Goal: Manage account settings

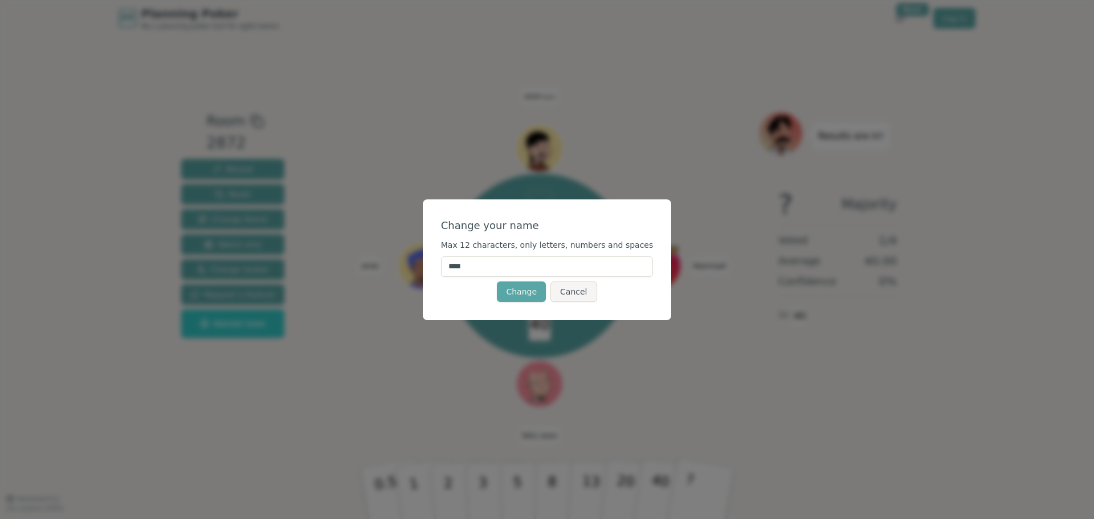
click at [515, 264] on input "****" at bounding box center [547, 266] width 213 height 21
type input "******"
click at [520, 294] on button "Change" at bounding box center [521, 292] width 49 height 21
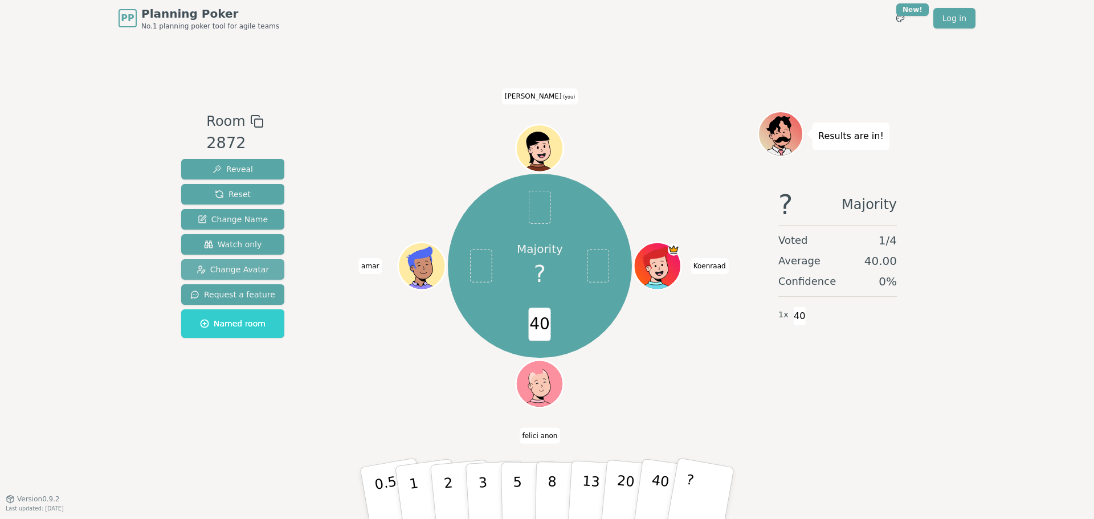
click at [222, 266] on span "Change Avatar" at bounding box center [233, 269] width 73 height 11
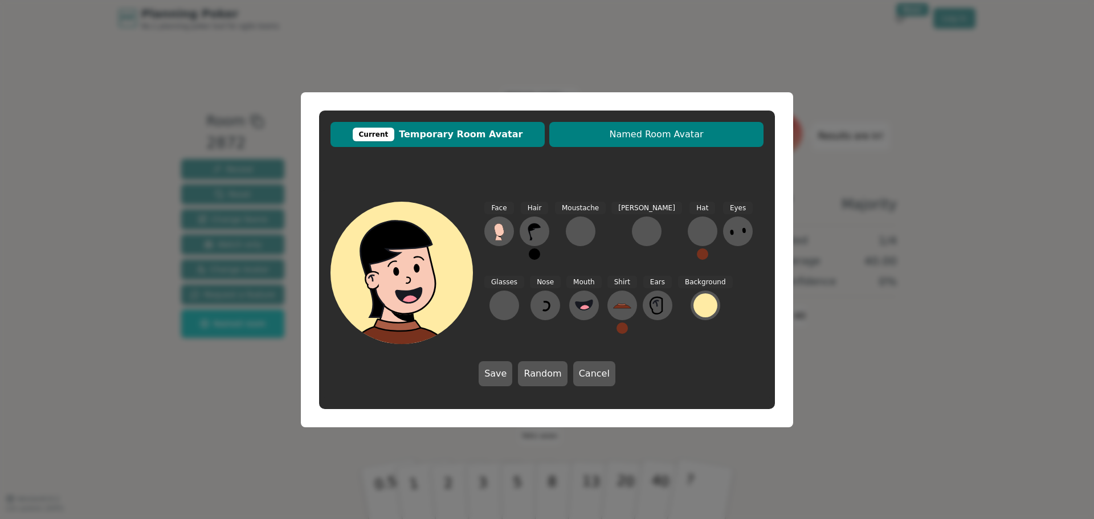
click at [622, 128] on span "Named Room Avatar" at bounding box center [656, 135] width 203 height 14
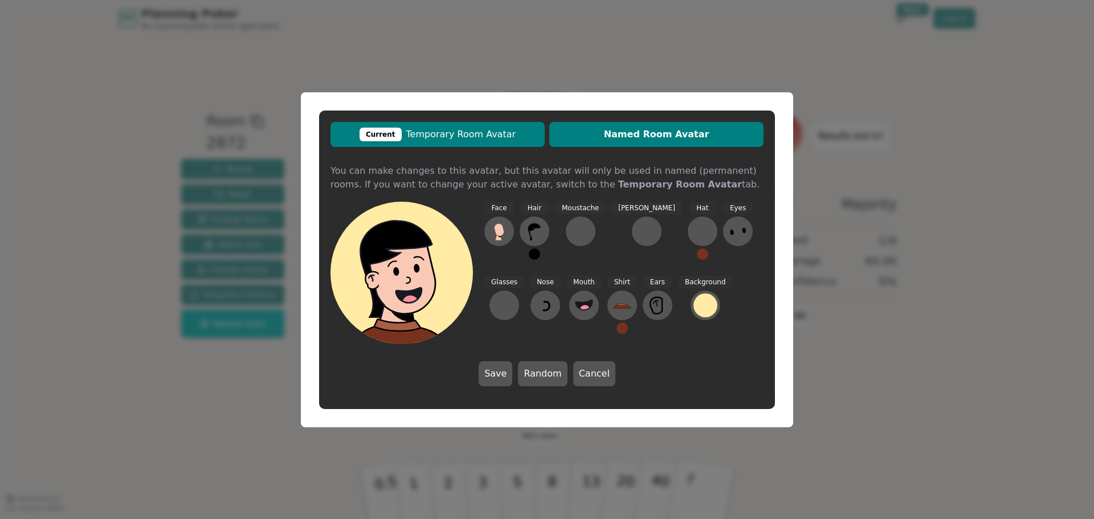
click at [454, 136] on span "Current Temporary Room Avatar" at bounding box center [437, 135] width 203 height 14
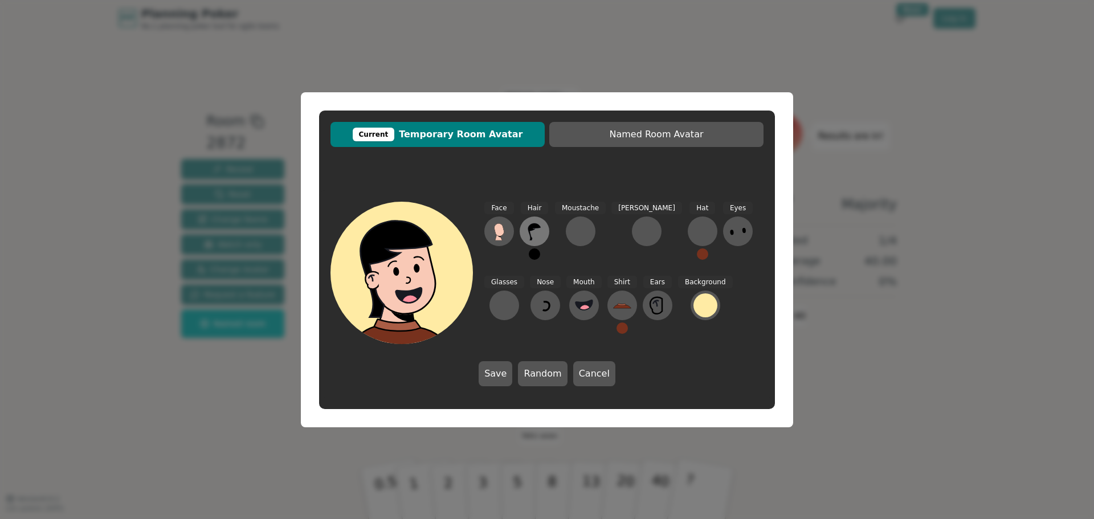
click at [534, 231] on icon at bounding box center [534, 231] width 18 height 18
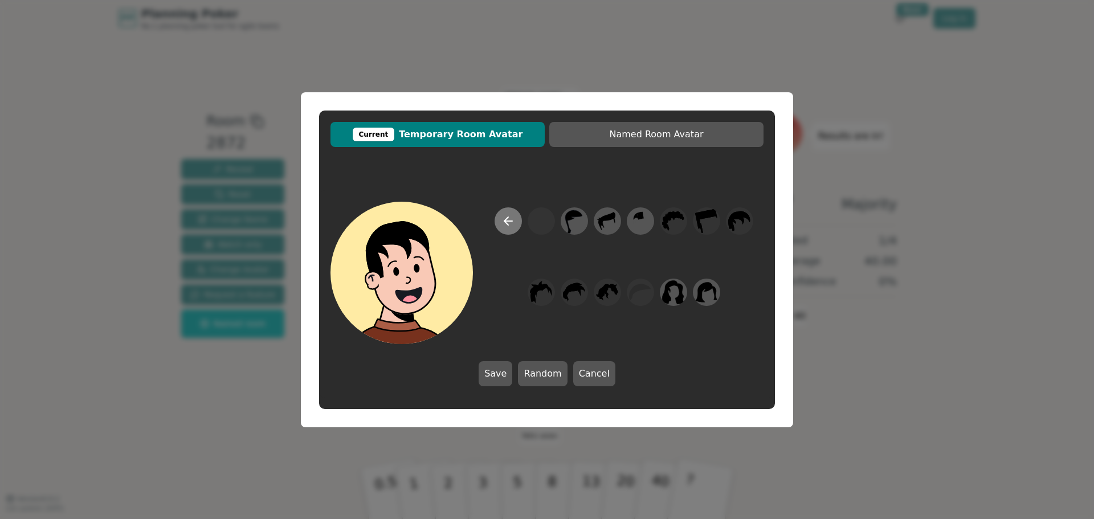
click at [510, 221] on icon at bounding box center [508, 221] width 8 height 0
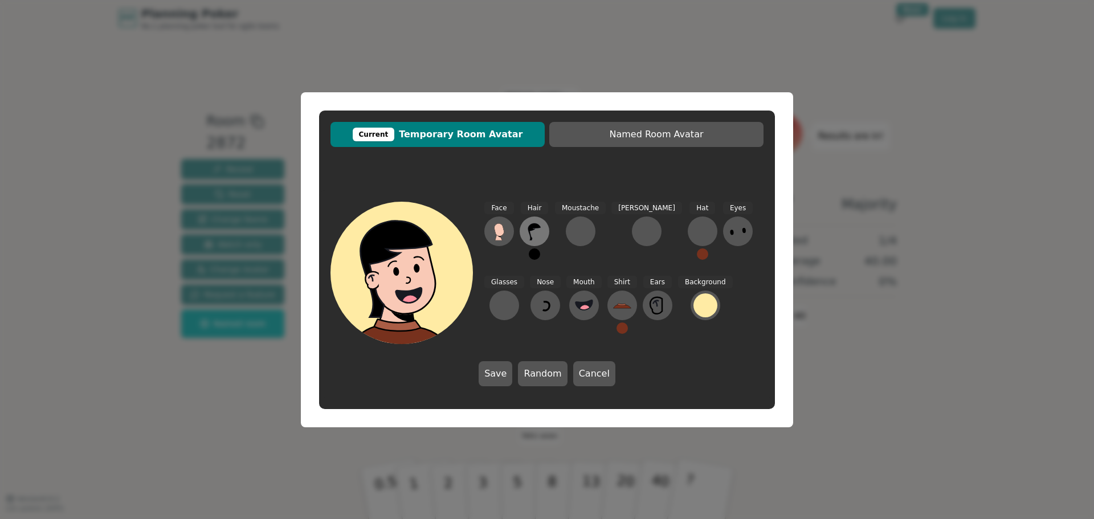
click at [533, 227] on icon at bounding box center [534, 231] width 13 height 17
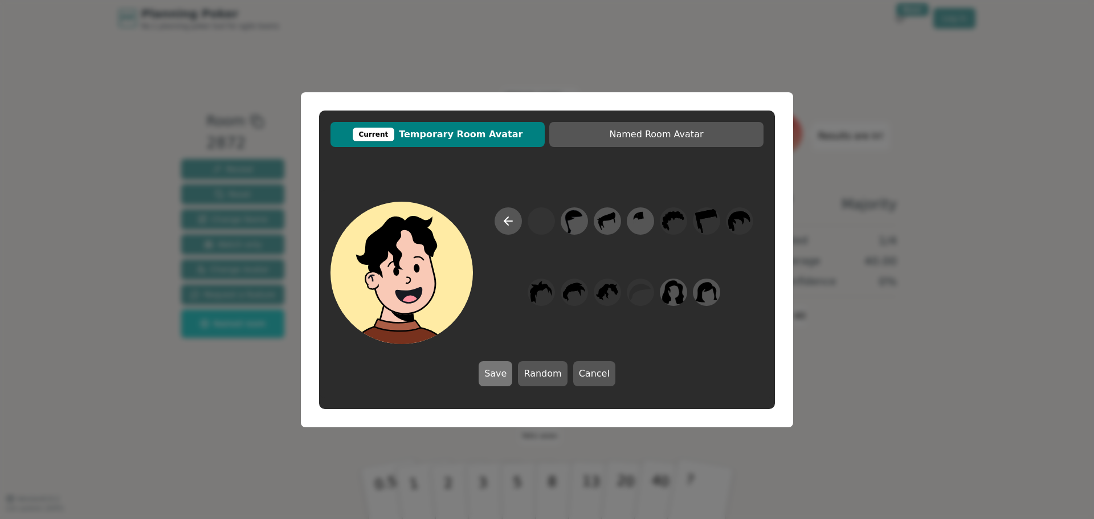
click at [502, 375] on button "Save" at bounding box center [496, 373] width 34 height 25
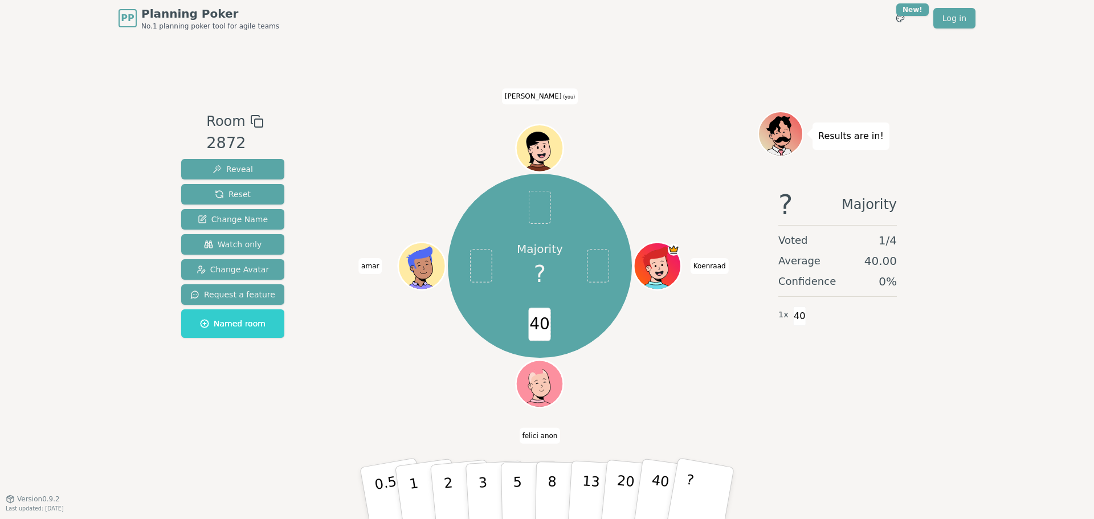
click at [537, 145] on icon at bounding box center [542, 147] width 46 height 5
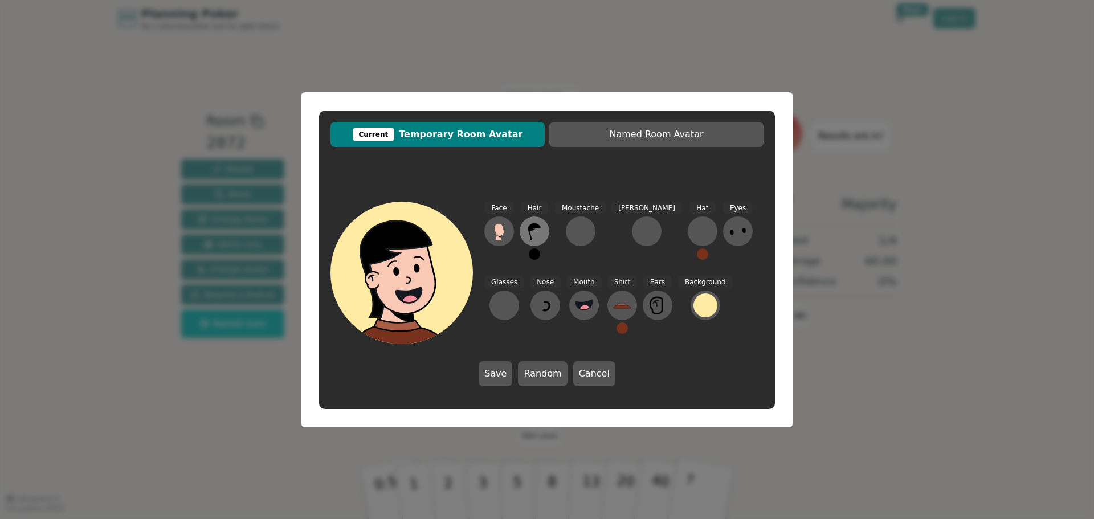
click at [541, 230] on icon at bounding box center [534, 231] width 18 height 18
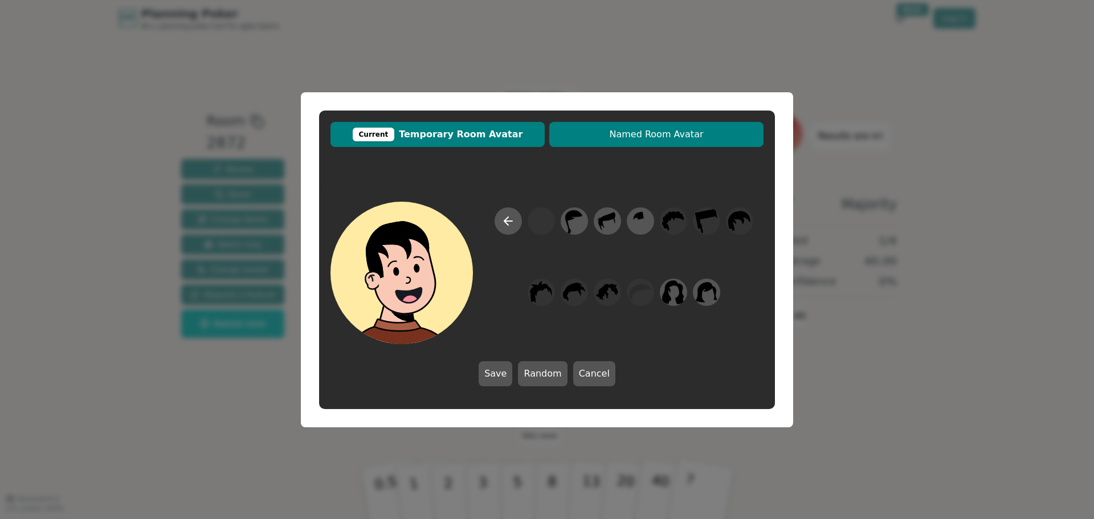
click at [670, 128] on span "Named Room Avatar" at bounding box center [656, 135] width 203 height 14
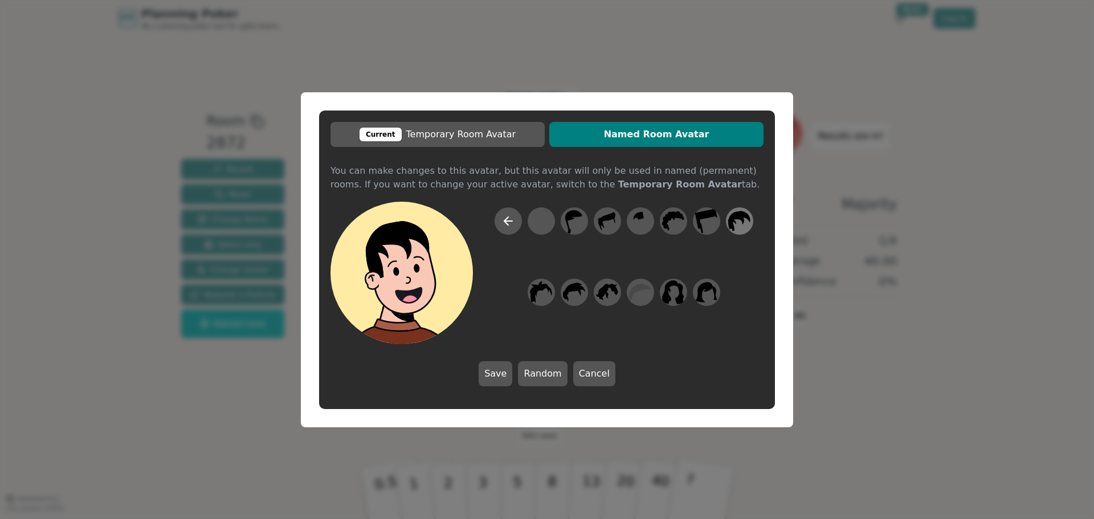
click at [744, 220] on icon at bounding box center [739, 221] width 22 height 20
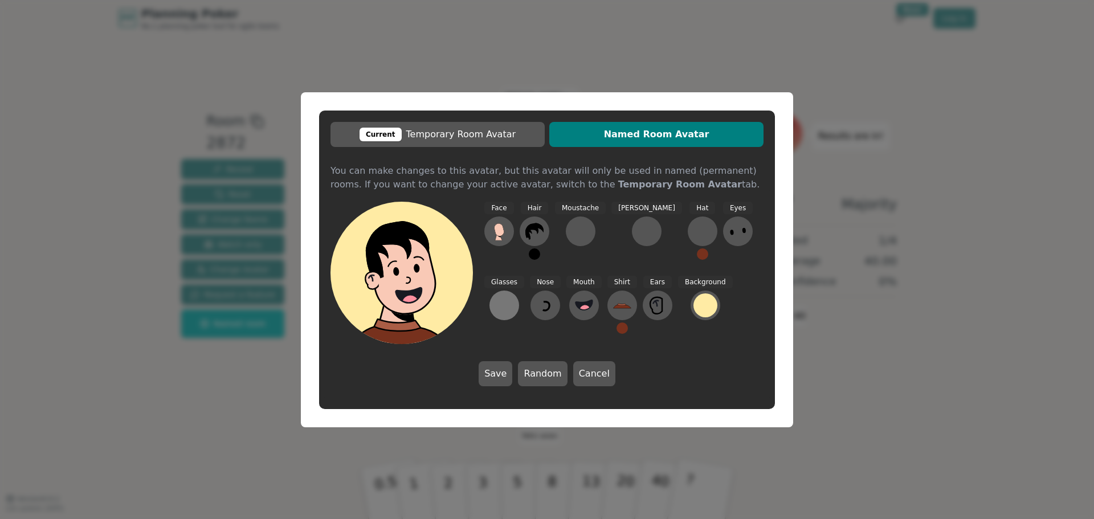
click at [513, 296] on div at bounding box center [504, 305] width 18 height 18
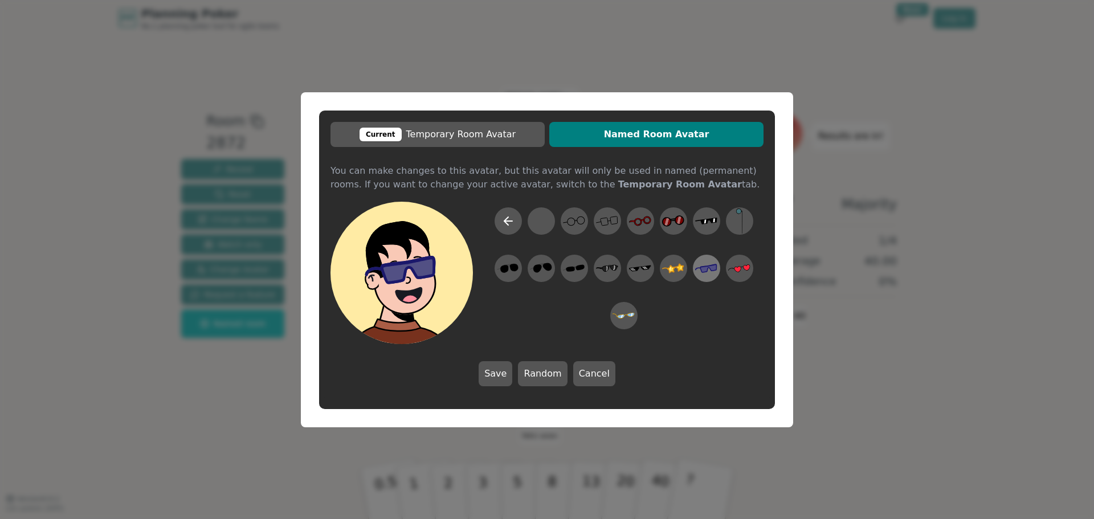
click at [708, 264] on icon at bounding box center [706, 268] width 22 height 26
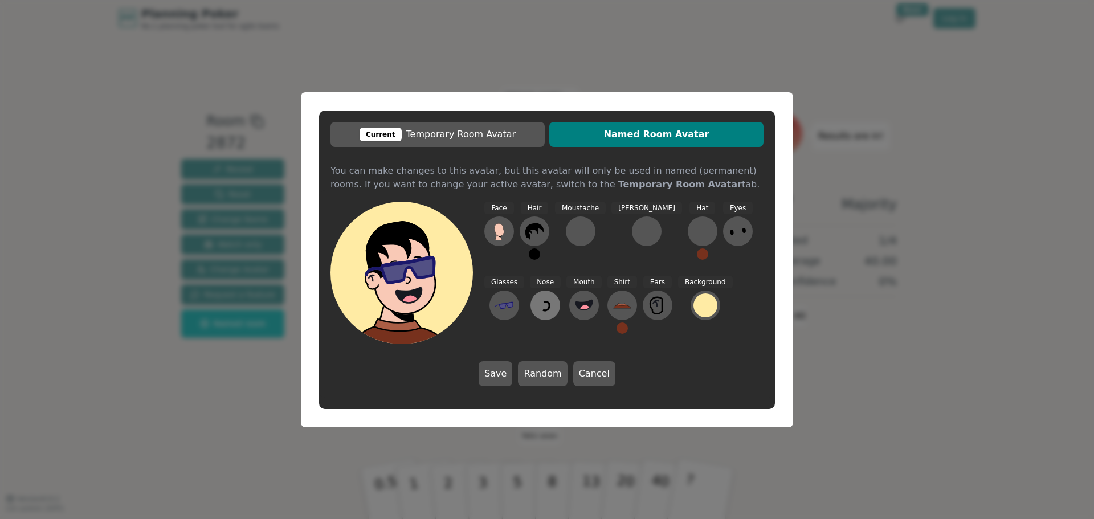
click at [543, 302] on icon at bounding box center [546, 306] width 6 height 9
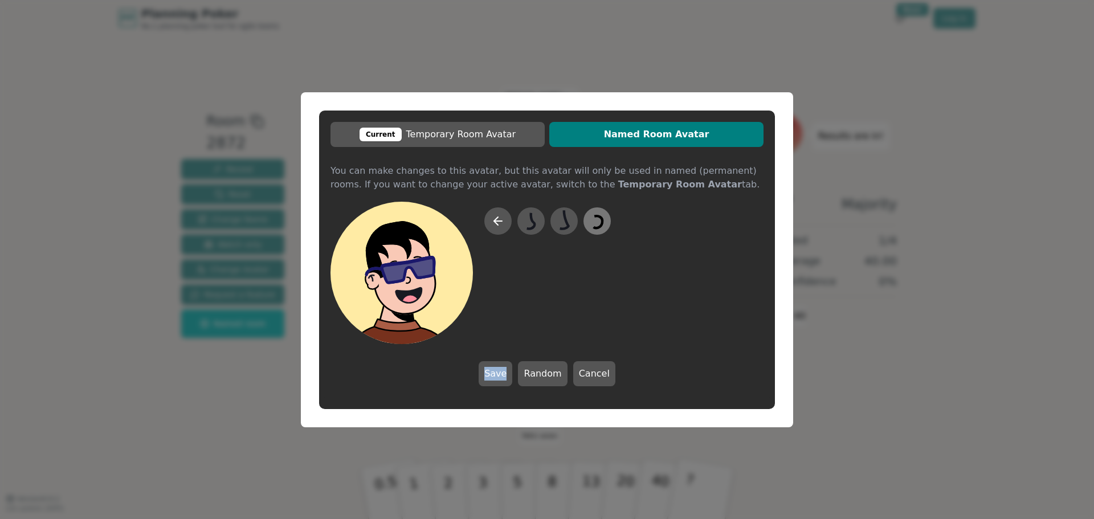
click at [605, 224] on icon at bounding box center [597, 221] width 22 height 26
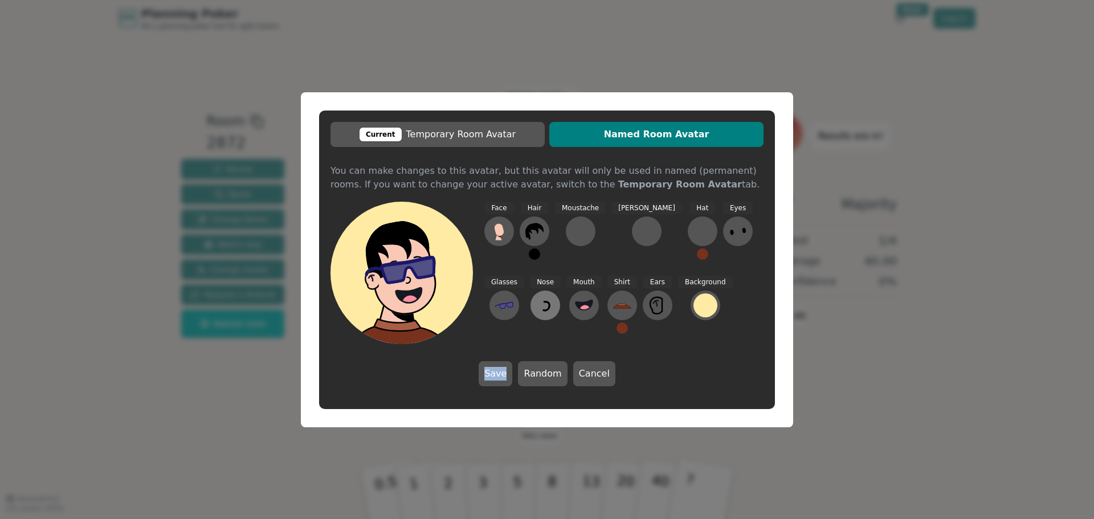
click at [543, 309] on icon at bounding box center [546, 306] width 6 height 9
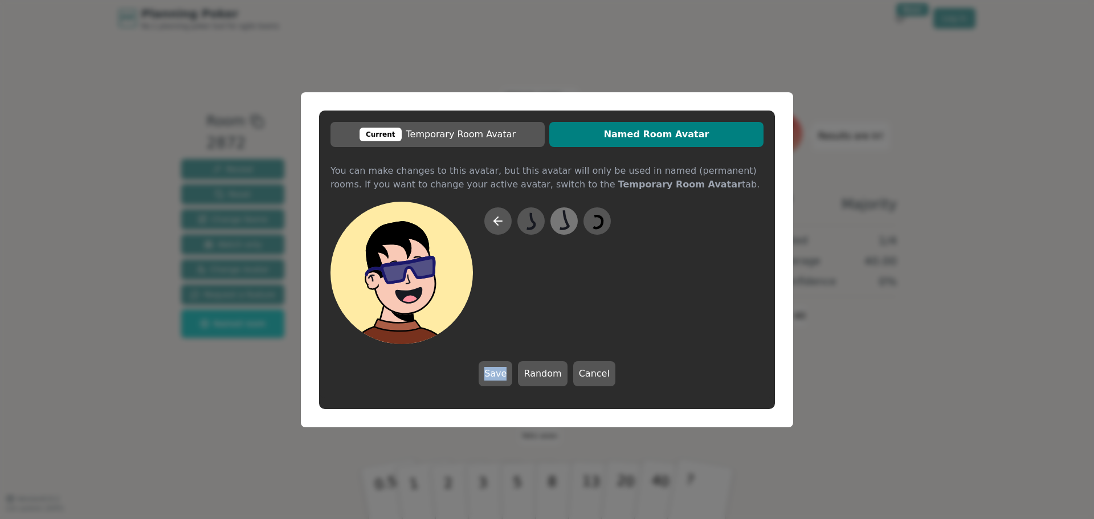
click at [568, 216] on icon at bounding box center [564, 221] width 22 height 26
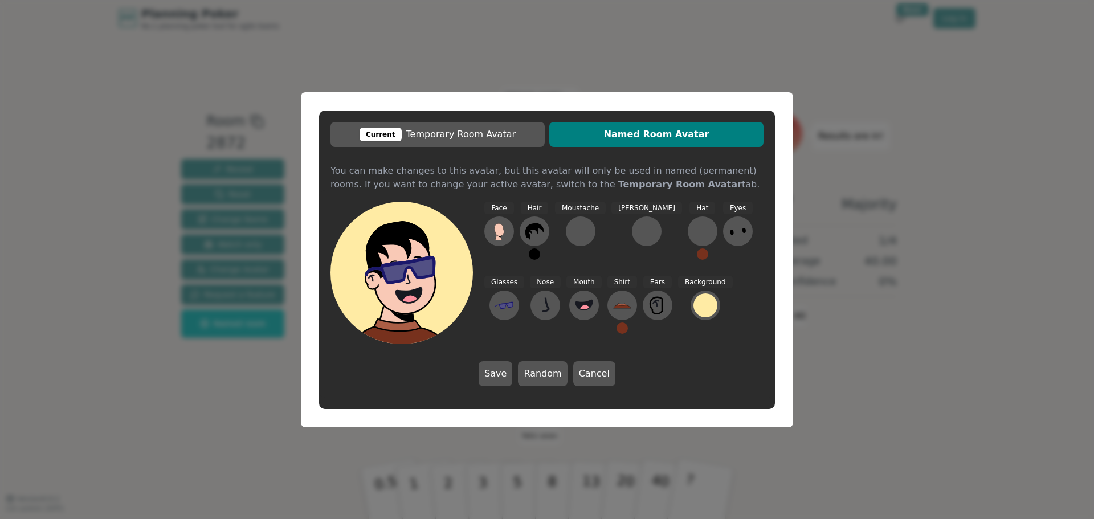
click at [696, 304] on div "Face Hair Moustache [PERSON_NAME] Hat Eyes Glasses Nose Mouth Shirt Ears Backgr…" at bounding box center [623, 273] width 279 height 142
click at [638, 224] on div at bounding box center [647, 231] width 18 height 18
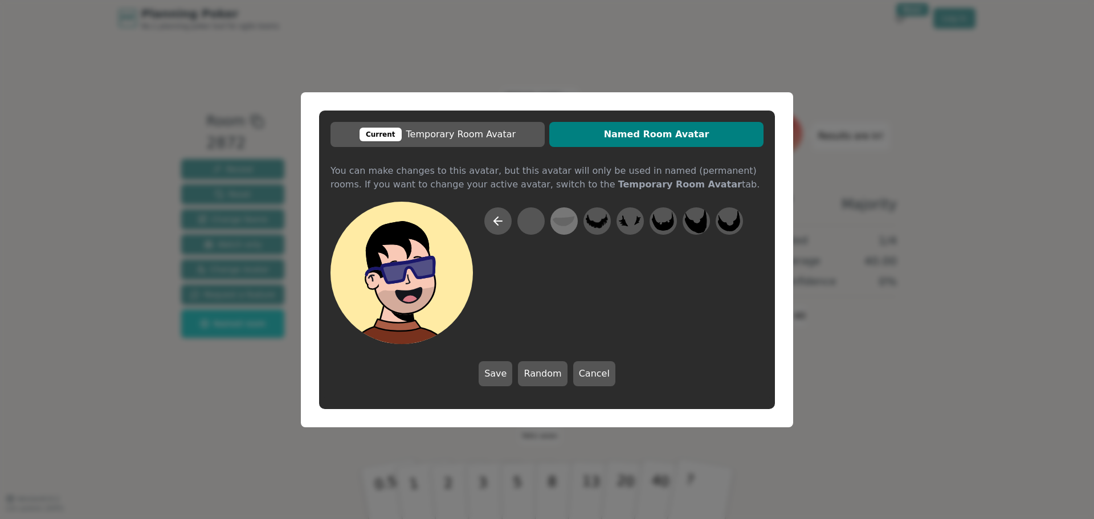
click at [565, 218] on icon at bounding box center [564, 221] width 22 height 10
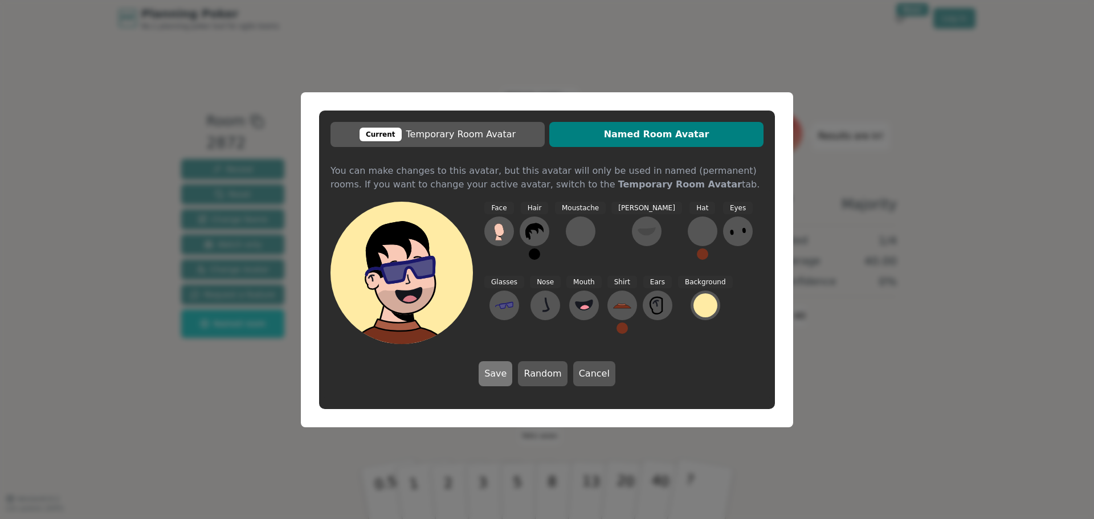
click at [499, 375] on button "Save" at bounding box center [496, 373] width 34 height 25
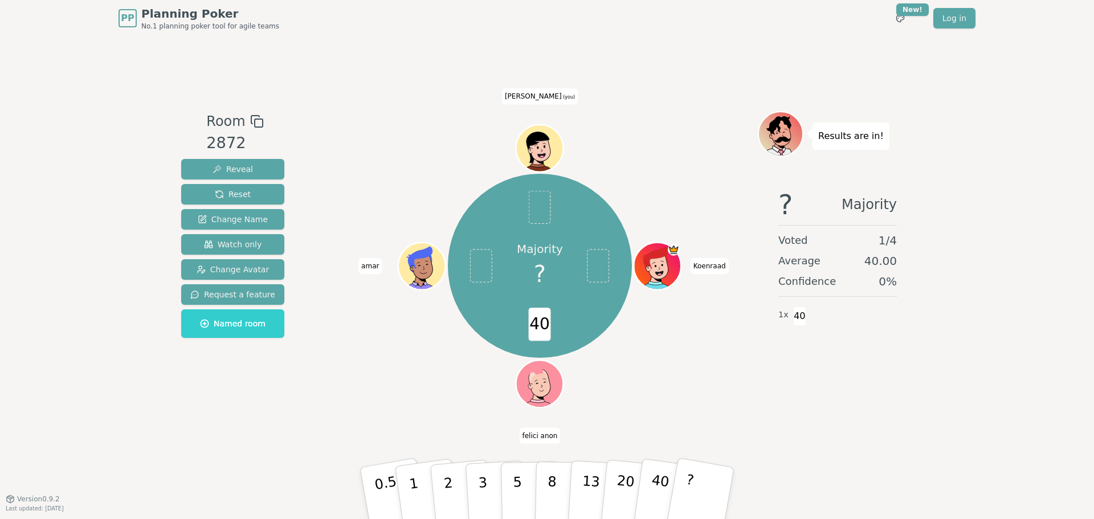
click at [218, 234] on div "Reveal Reset Change Name Watch only Change Avatar Request a feature Named room" at bounding box center [232, 248] width 103 height 179
click at [216, 242] on span "Watch only" at bounding box center [233, 244] width 58 height 11
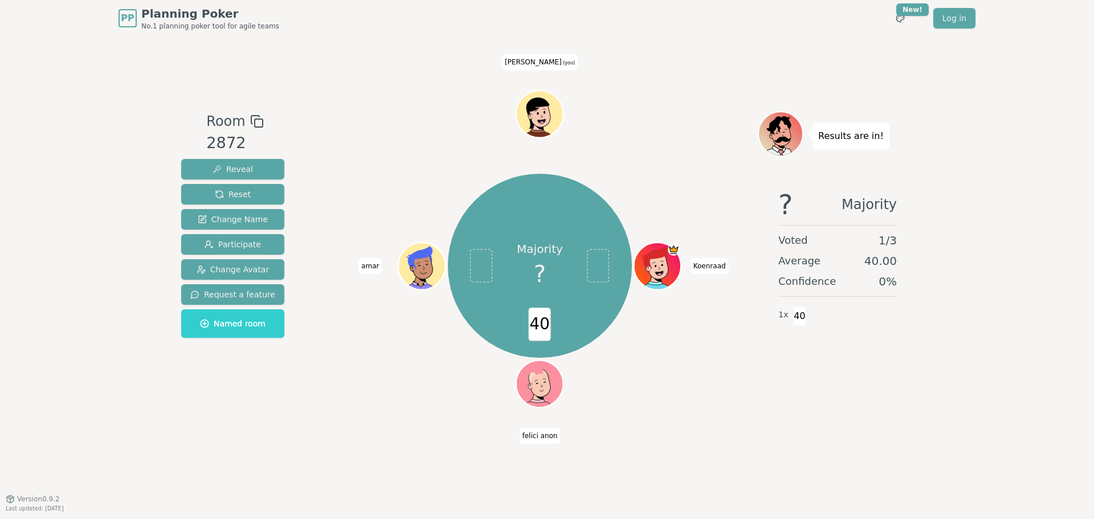
click at [1092, 130] on div "PP Planning Poker No.1 planning poker tool for agile teams Toggle theme New! Lo…" at bounding box center [547, 259] width 1094 height 519
